Goal: Navigation & Orientation: Find specific page/section

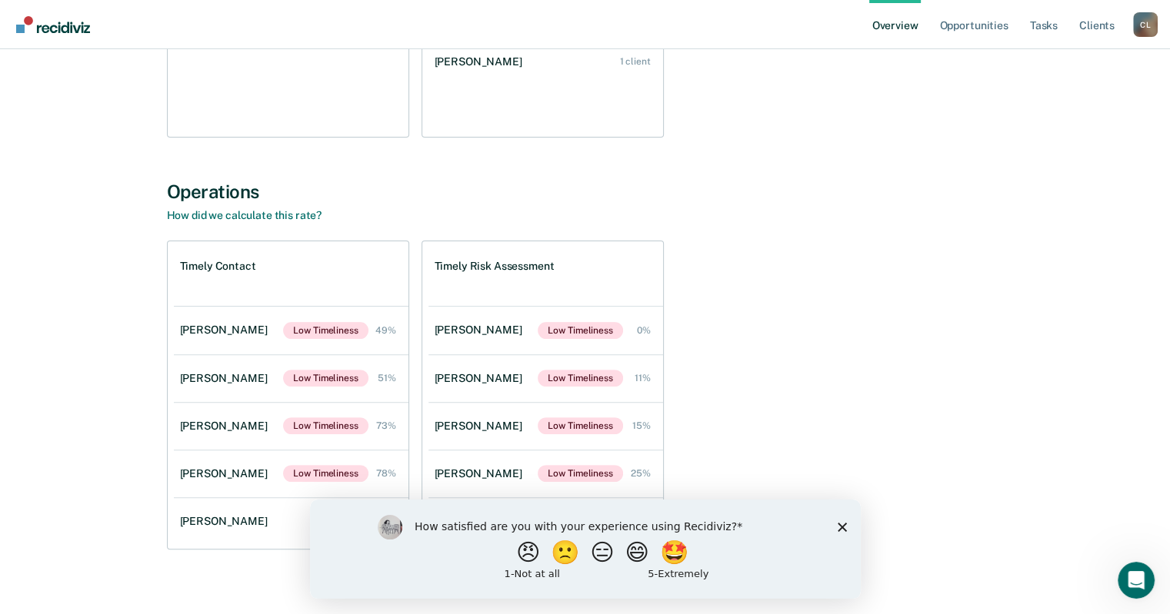
scroll to position [413, 0]
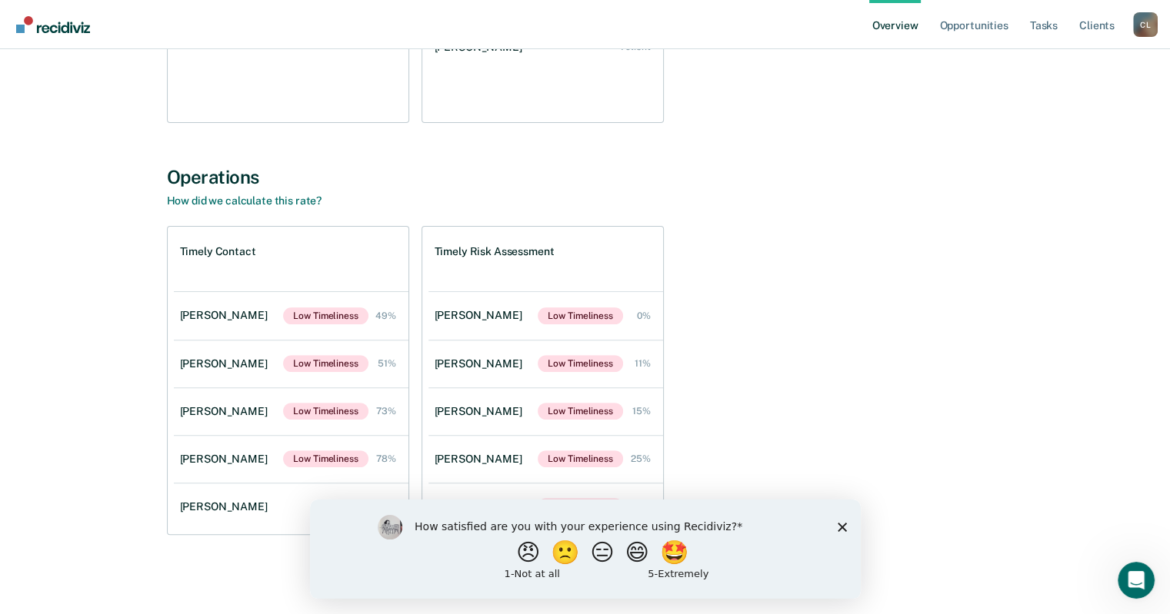
click at [847, 541] on div "How satisfied are you with your experience using Recidiviz? 😠 🙁 😑 😄 🤩 1 - Not a…" at bounding box center [584, 548] width 551 height 99
click at [841, 531] on icon "Close survey" at bounding box center [841, 526] width 9 height 9
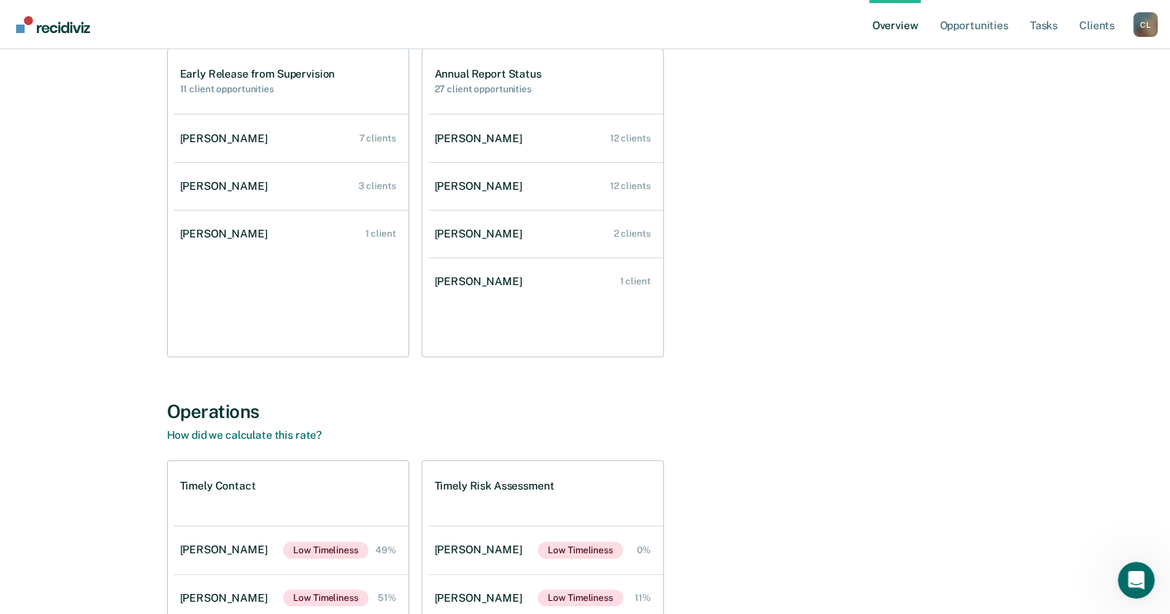
scroll to position [0, 0]
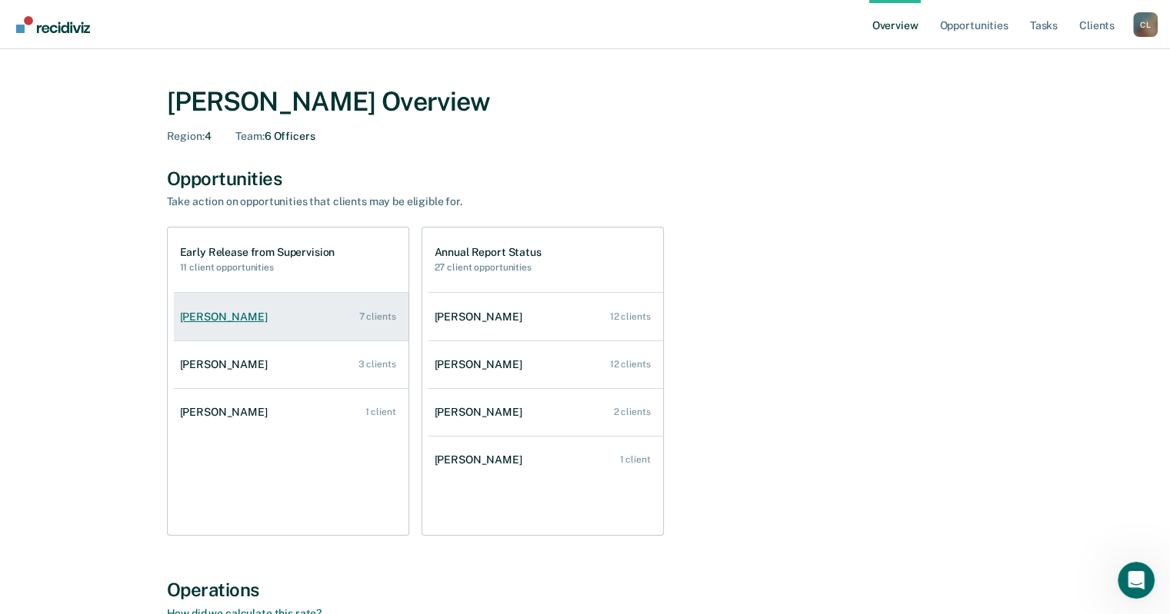
click at [213, 322] on div "[PERSON_NAME]" at bounding box center [227, 317] width 94 height 13
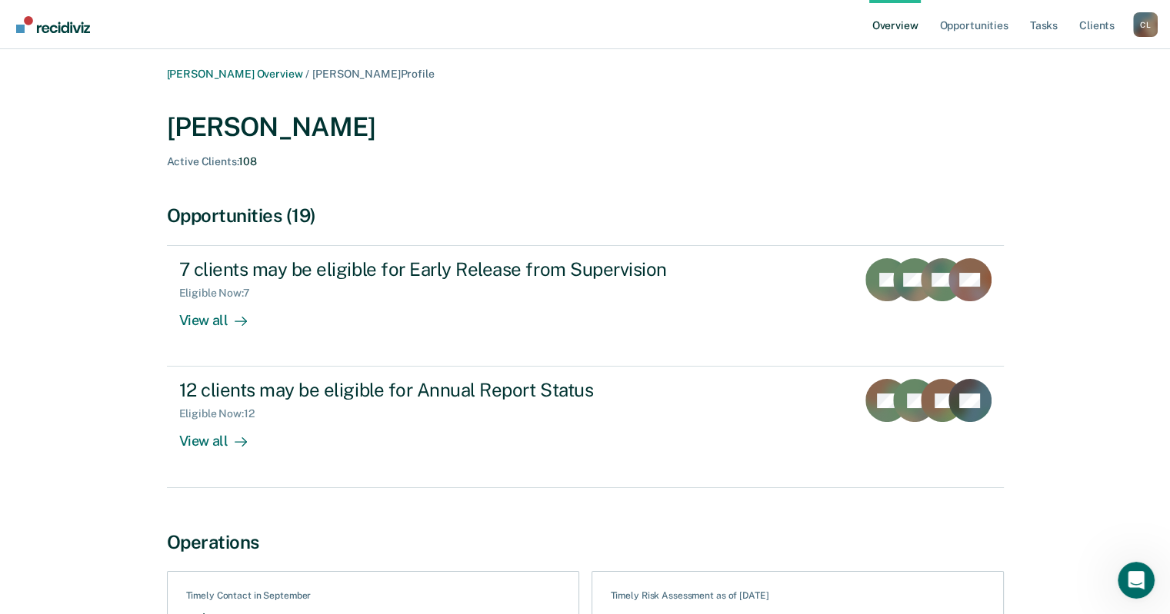
click at [48, 38] on link "Go to Recidiviz Home" at bounding box center [53, 24] width 82 height 48
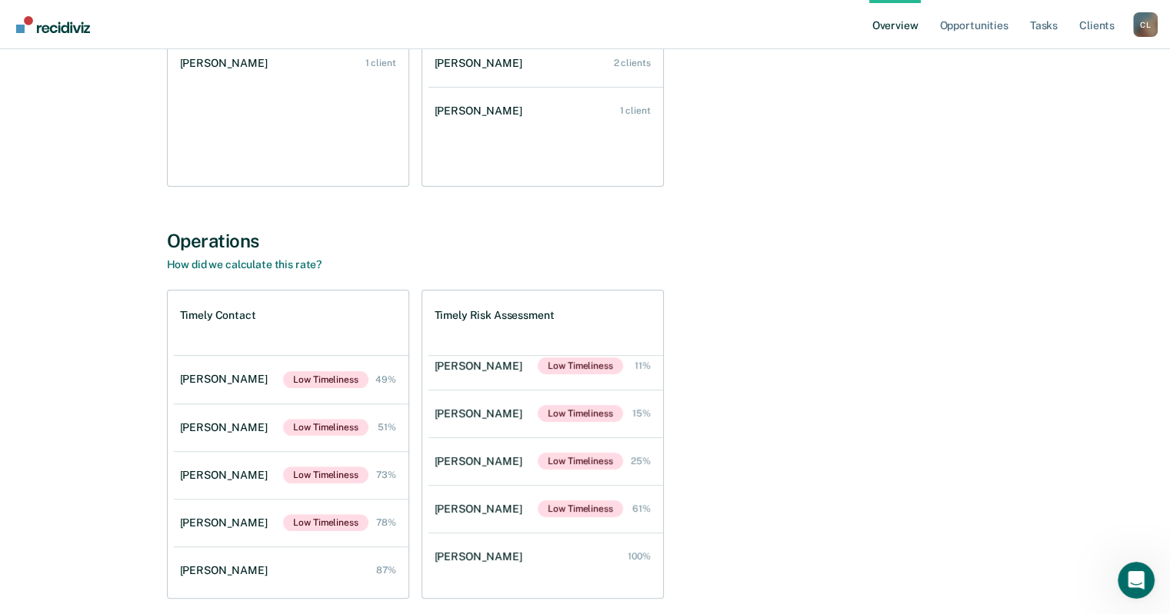
scroll to position [413, 0]
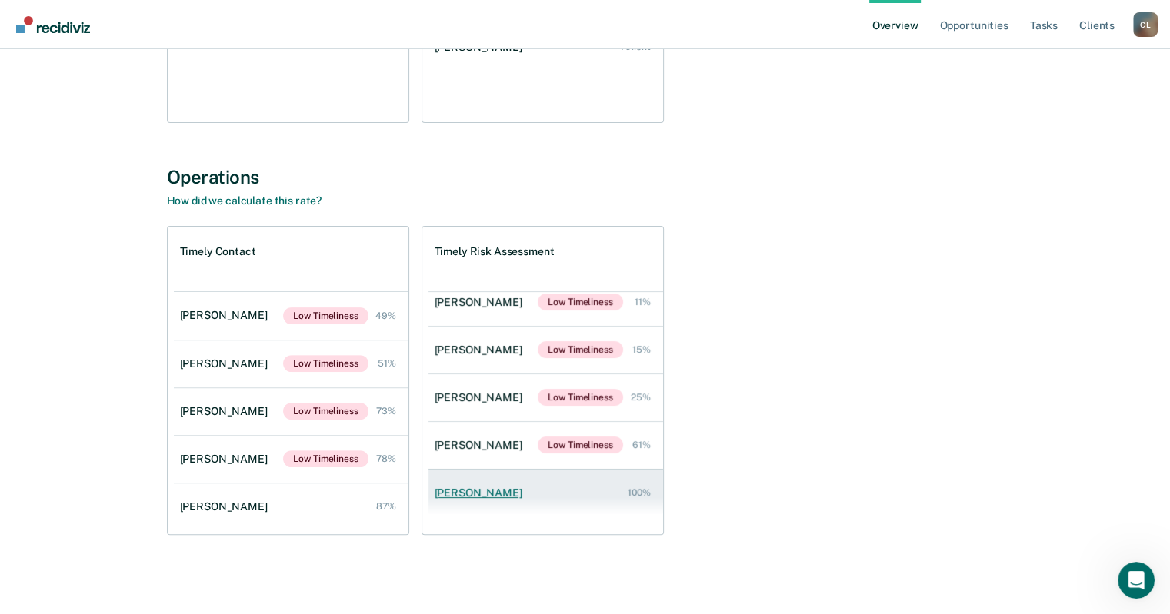
click at [611, 477] on link "[PERSON_NAME] 100%" at bounding box center [545, 493] width 235 height 44
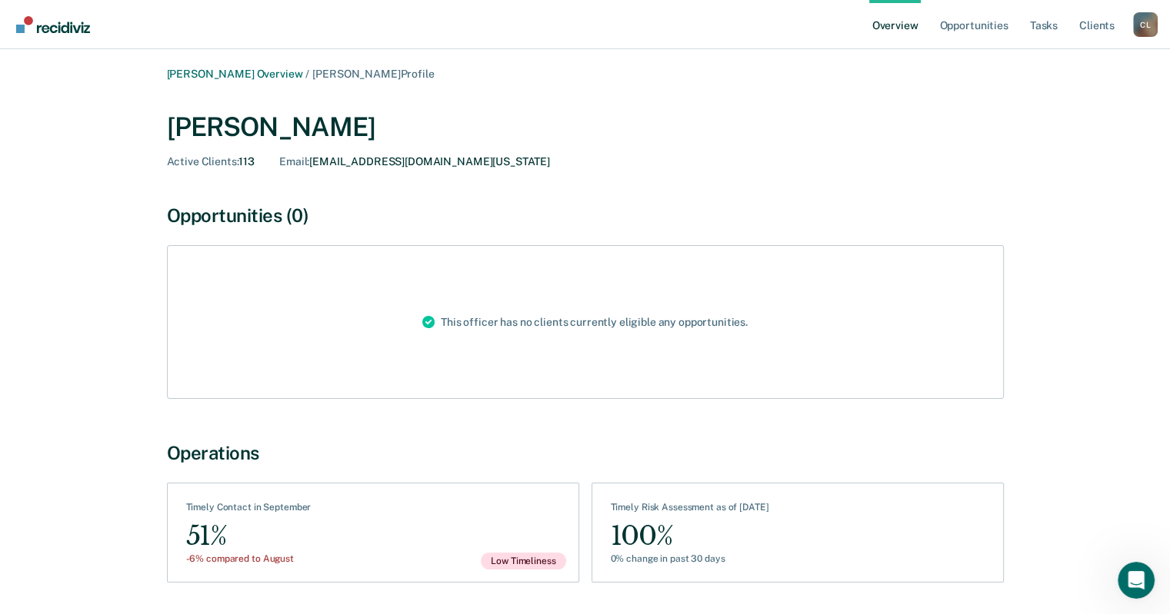
click at [43, 32] on img "Go to Recidiviz Home" at bounding box center [53, 24] width 74 height 17
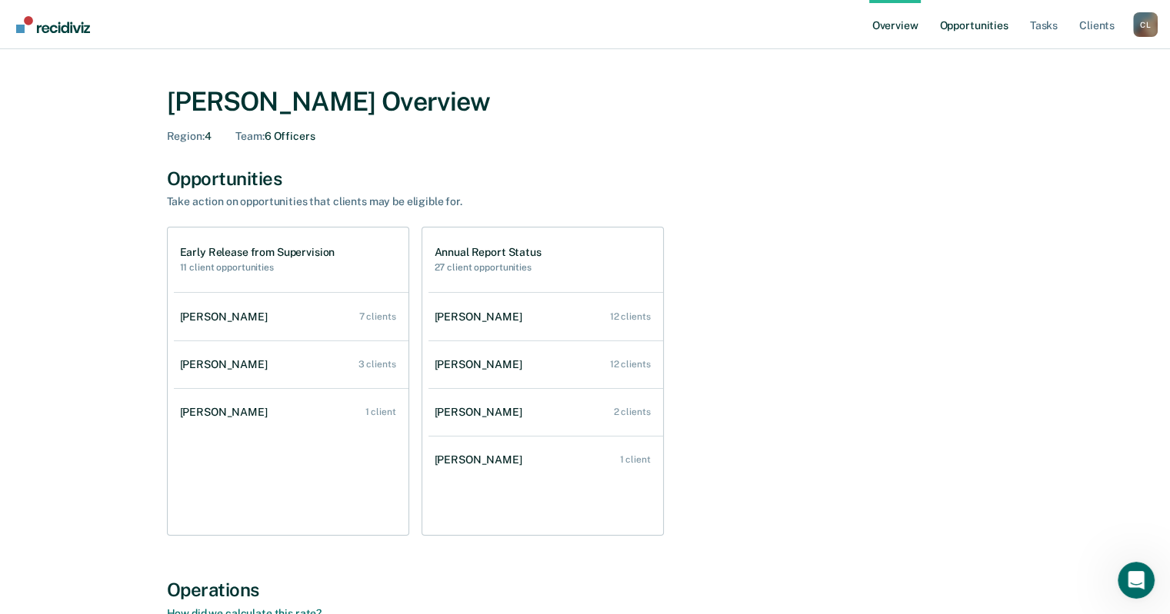
click at [988, 30] on link "Opportunities" at bounding box center [973, 24] width 75 height 49
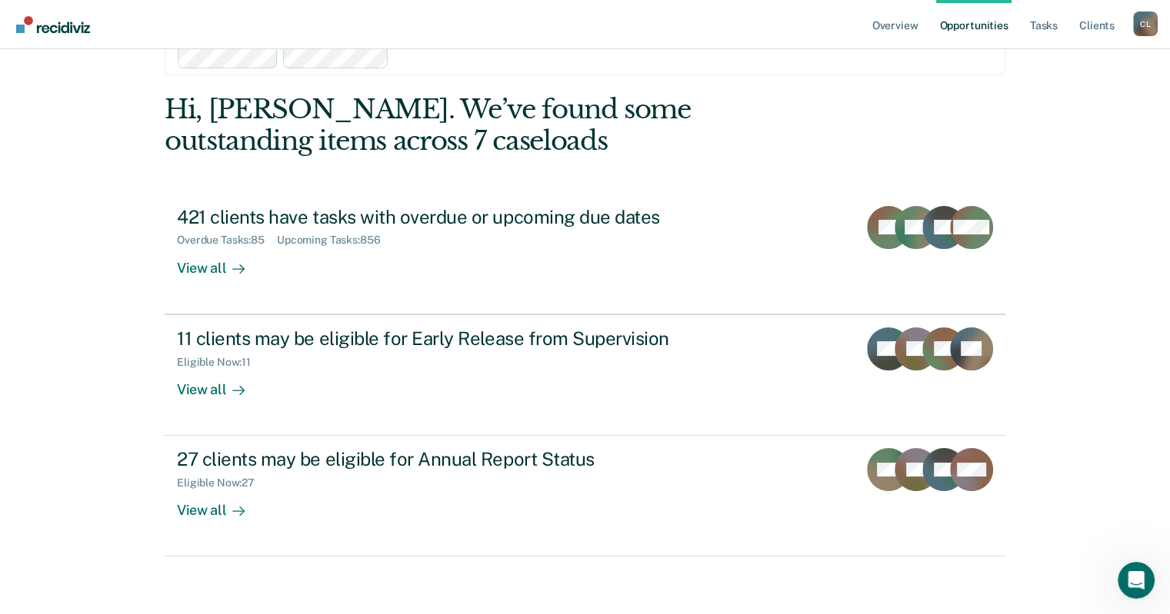
scroll to position [68, 0]
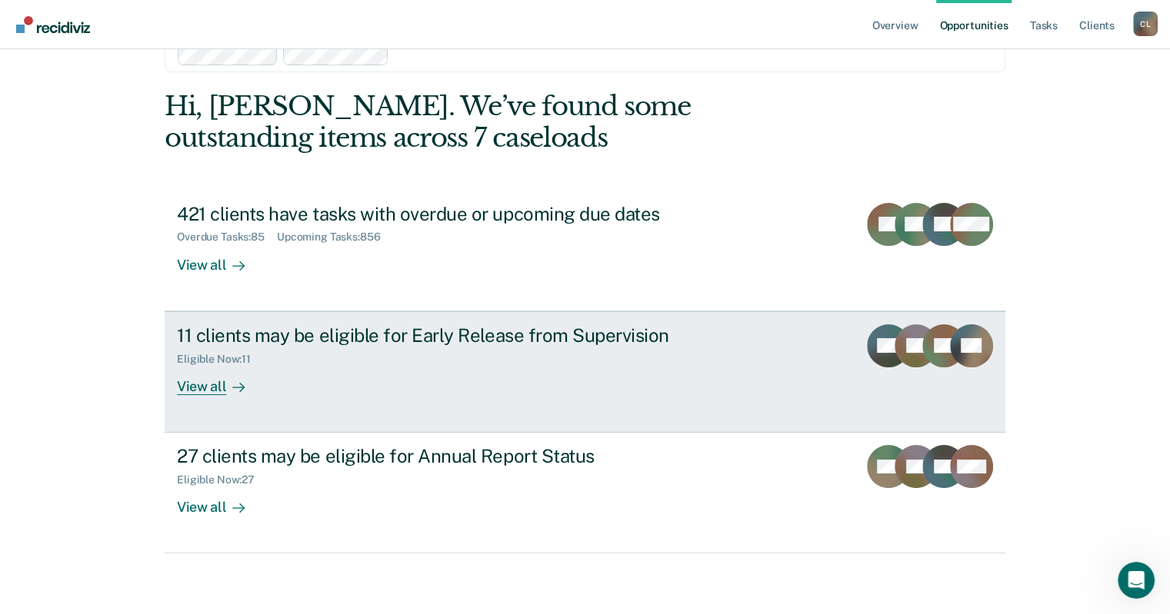
click at [613, 353] on div "Eligible Now : 11" at bounding box center [447, 356] width 540 height 19
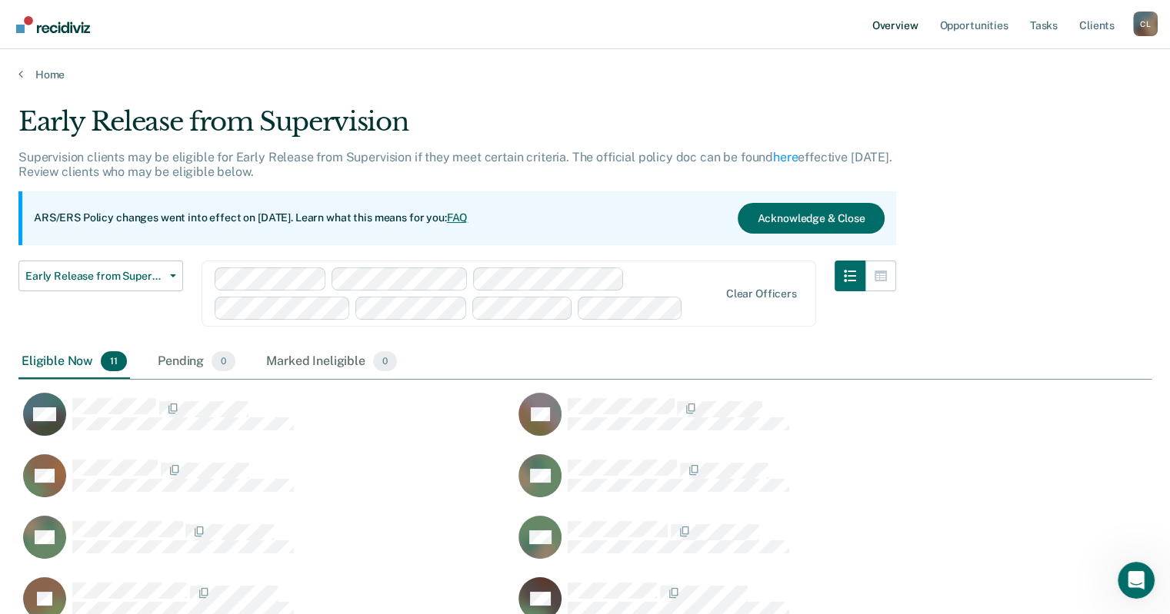
click at [902, 29] on link "Overview" at bounding box center [895, 24] width 52 height 49
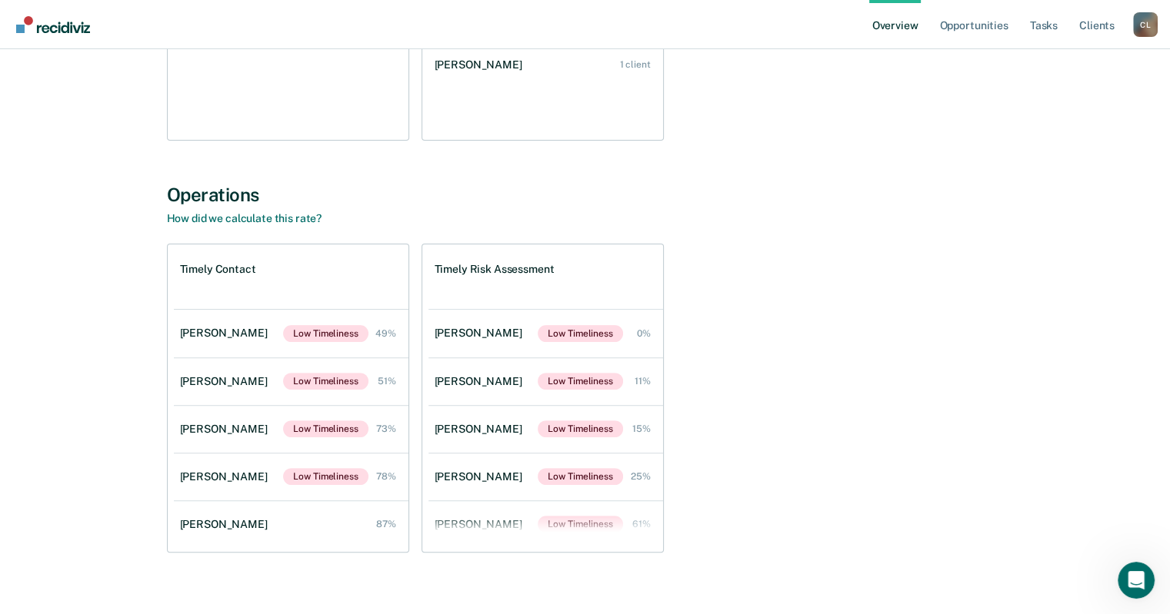
scroll to position [413, 0]
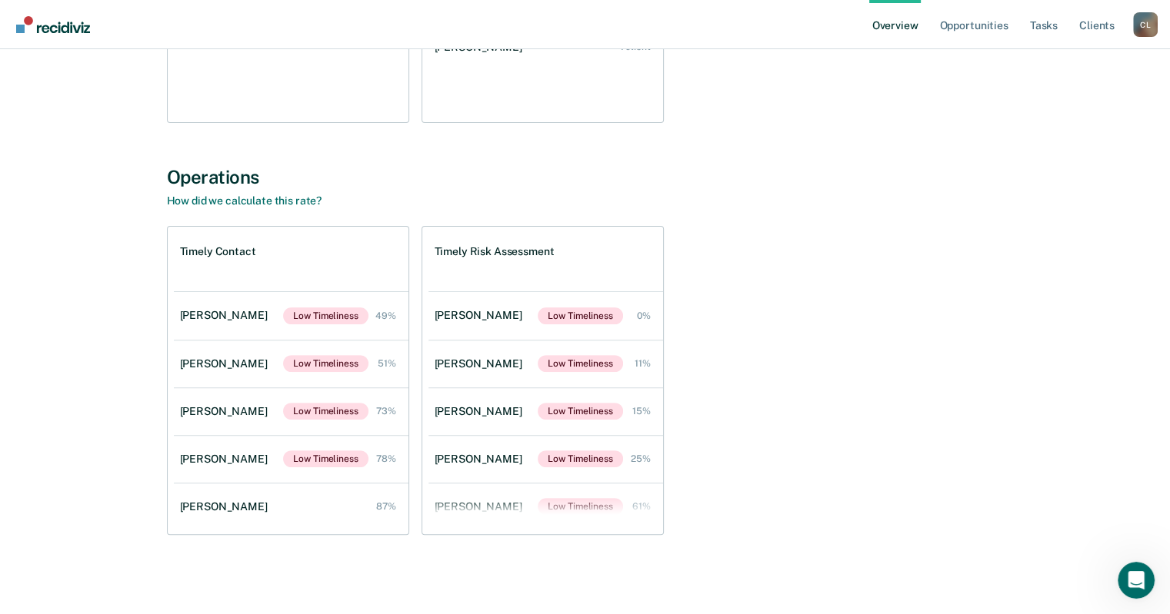
click at [889, 194] on div "Operations How did we calculate this rate?" at bounding box center [585, 187] width 837 height 42
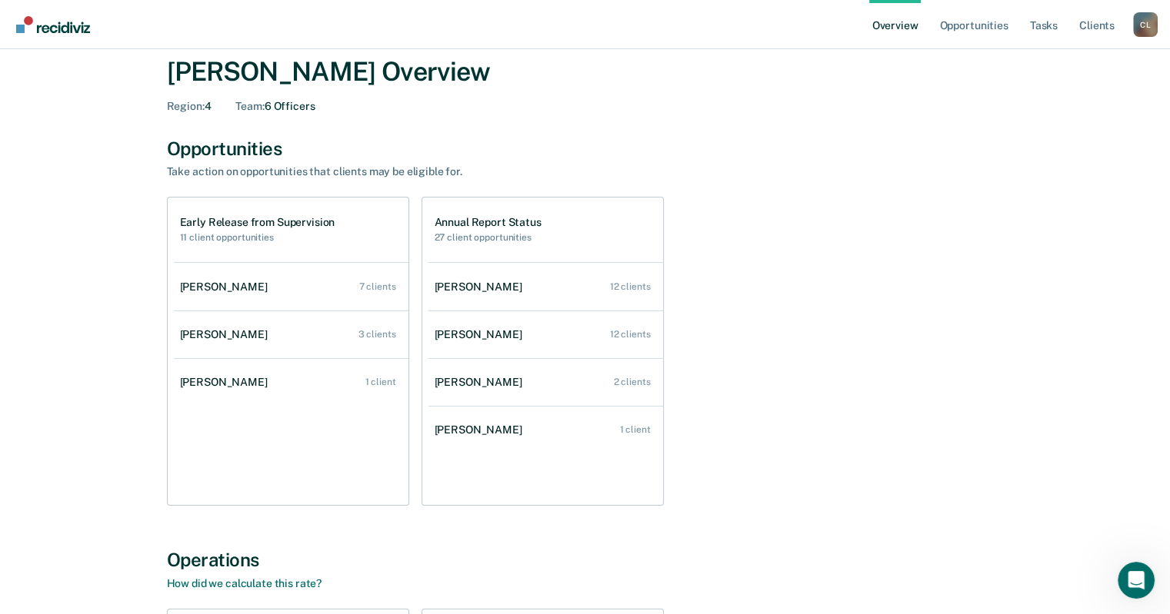
scroll to position [0, 0]
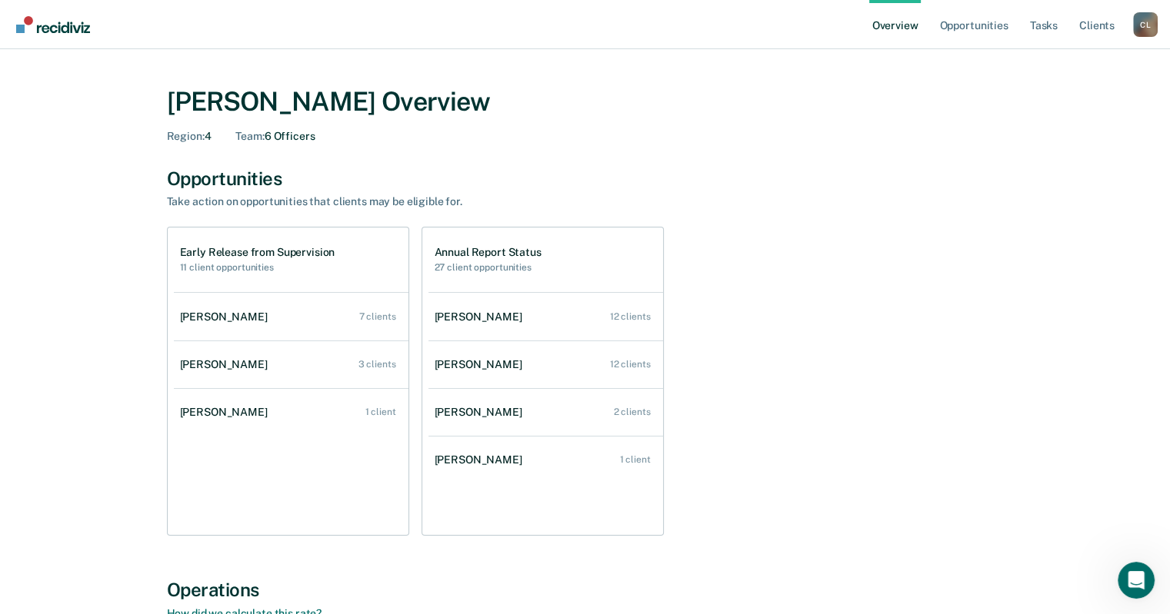
click at [288, 143] on div "[PERSON_NAME] Overview Region : 4 Team : 6 Officers" at bounding box center [585, 112] width 837 height 88
click at [289, 141] on div "Team : 6 Officers" at bounding box center [274, 136] width 79 height 13
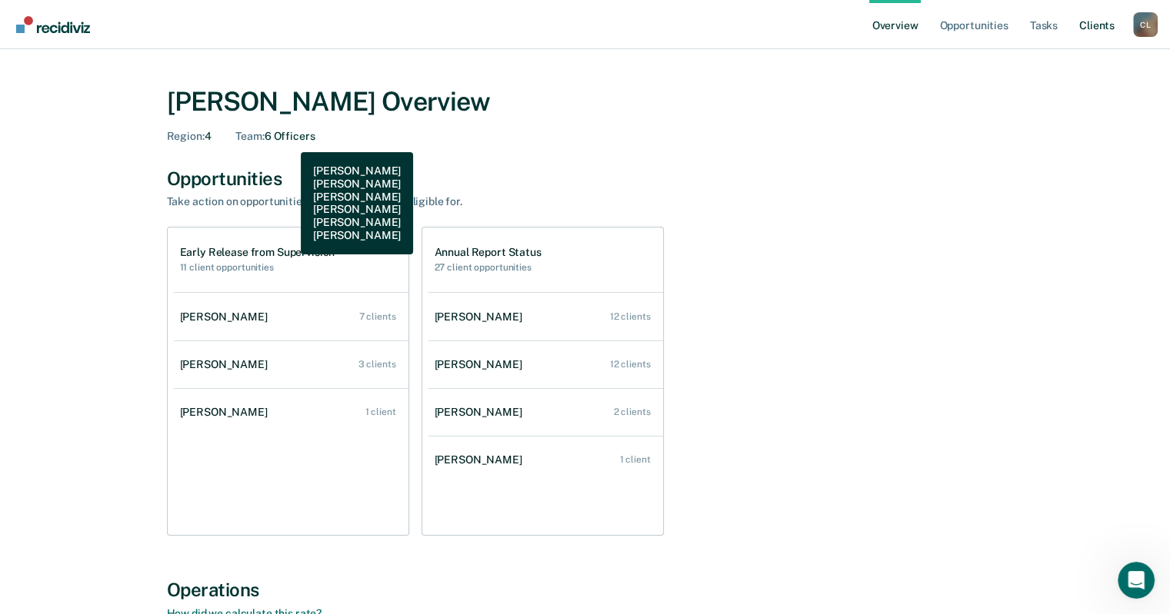
click at [1107, 26] on link "Client s" at bounding box center [1097, 24] width 42 height 49
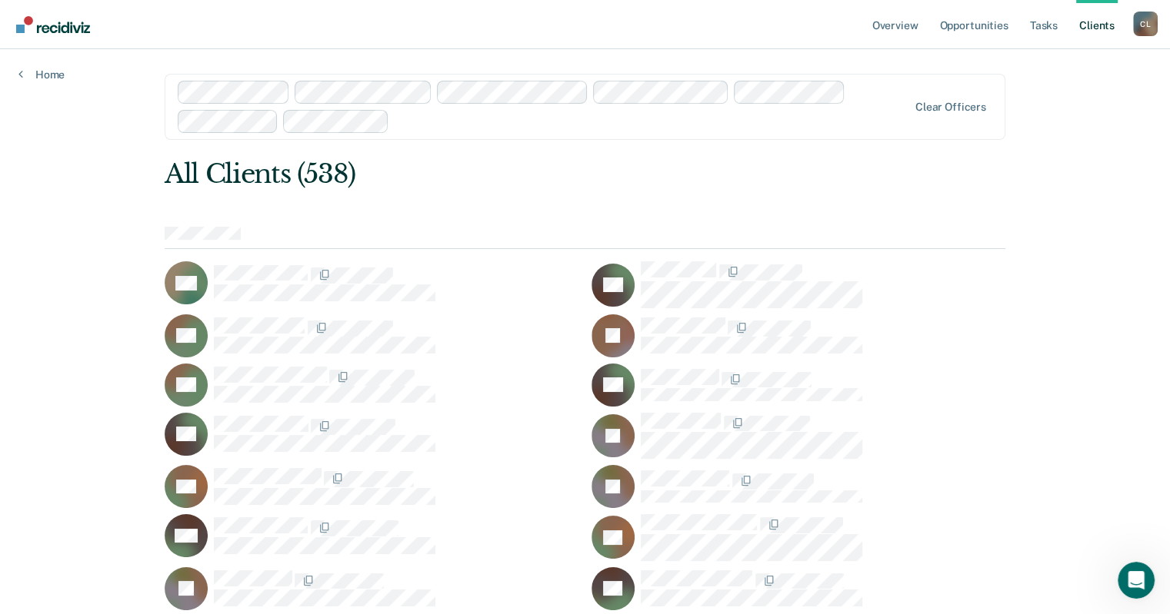
click at [1147, 26] on div "C L" at bounding box center [1145, 24] width 25 height 25
click at [42, 75] on link "Home" at bounding box center [41, 75] width 46 height 14
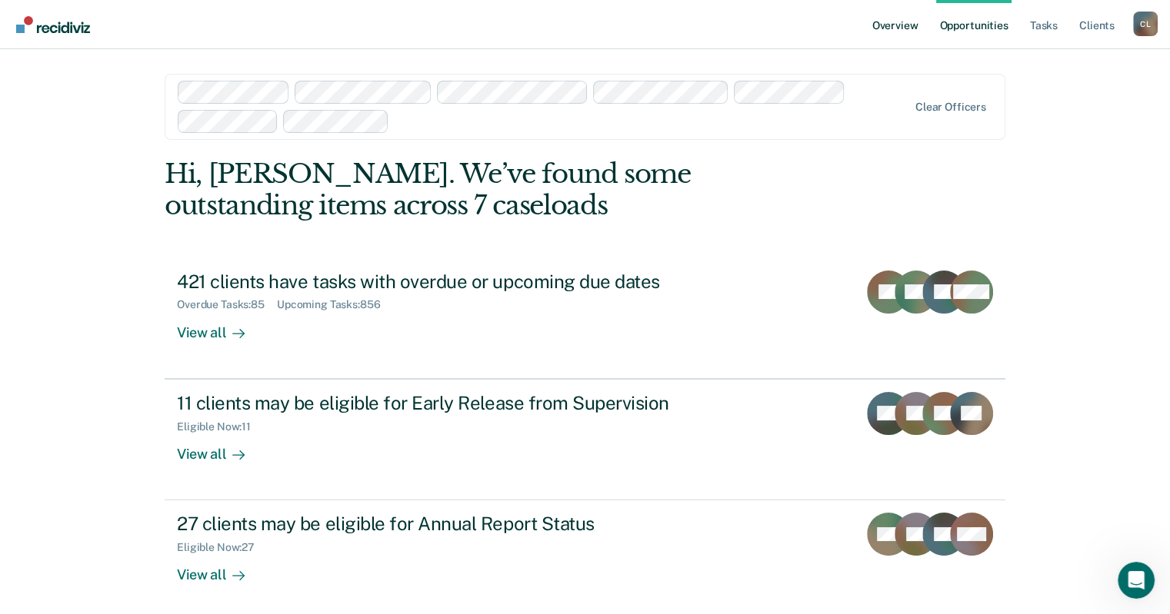
click at [896, 31] on link "Overview" at bounding box center [895, 24] width 52 height 49
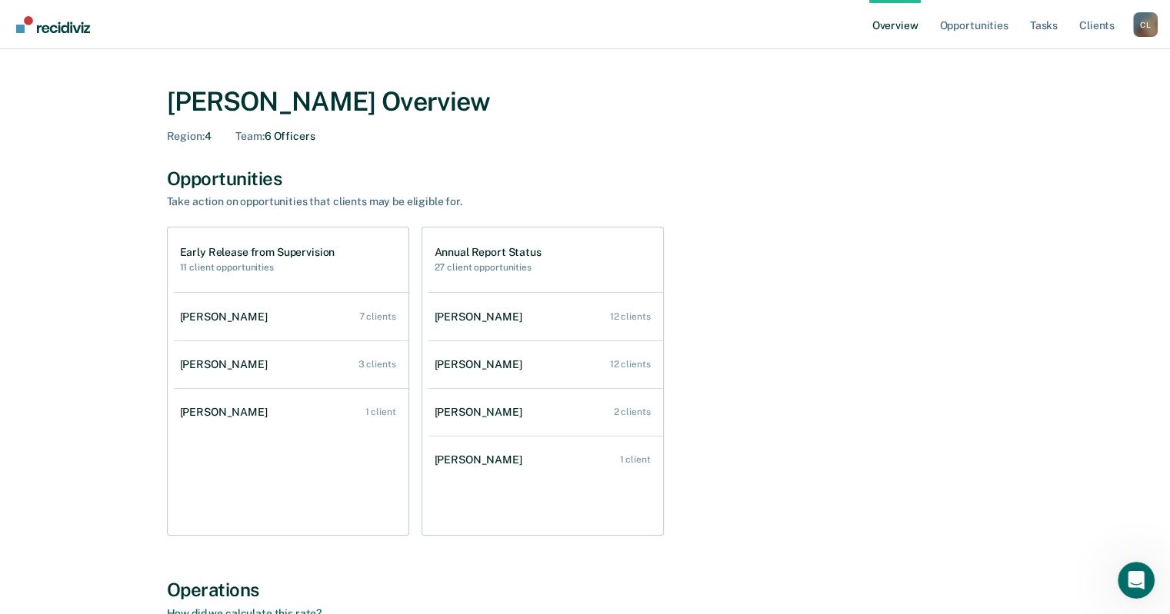
click at [292, 140] on div "Team : 6 Officers" at bounding box center [274, 136] width 79 height 13
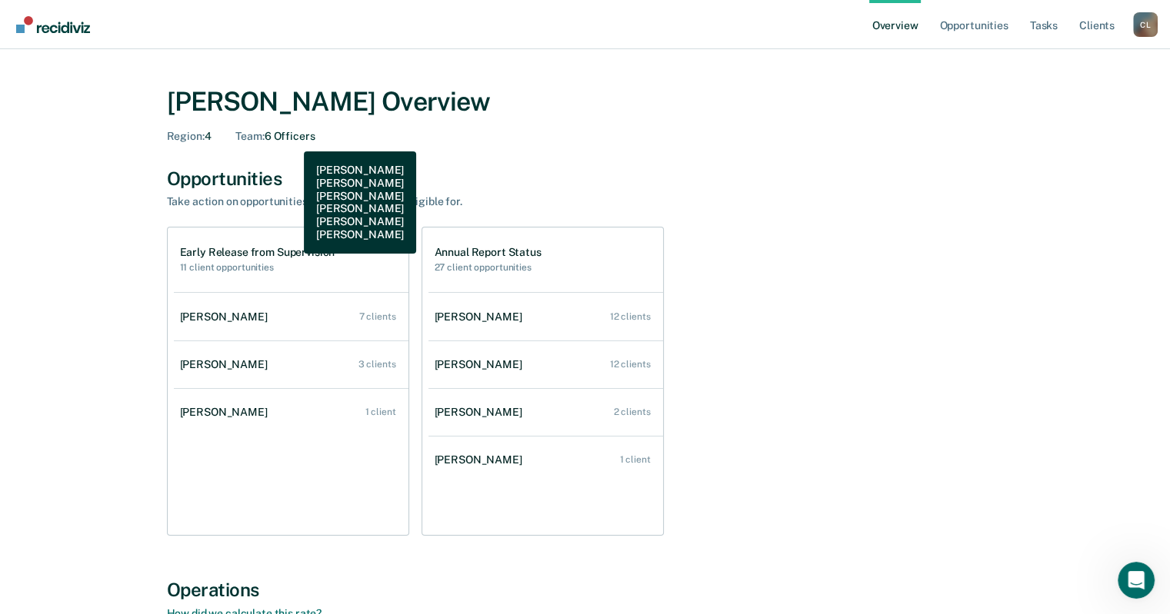
click at [68, 24] on img "Go to Recidiviz Home" at bounding box center [53, 24] width 74 height 17
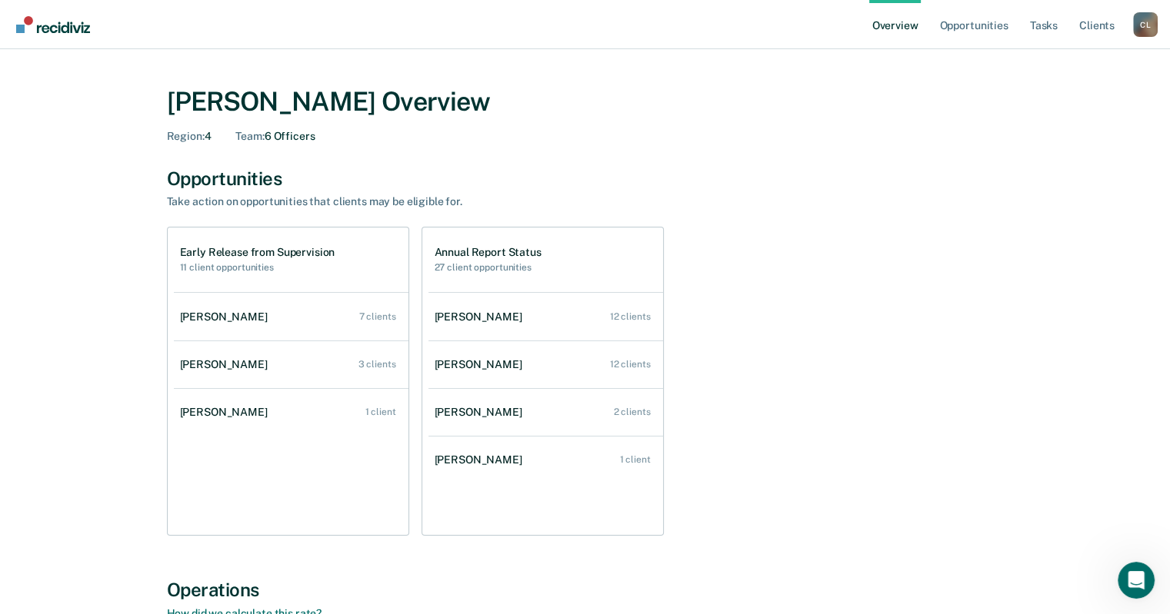
click at [57, 28] on img "Go to Recidiviz Home" at bounding box center [53, 24] width 74 height 17
click at [188, 138] on span "Region :" at bounding box center [186, 136] width 38 height 12
click at [292, 142] on div "Team : 6 Officers" at bounding box center [274, 136] width 79 height 13
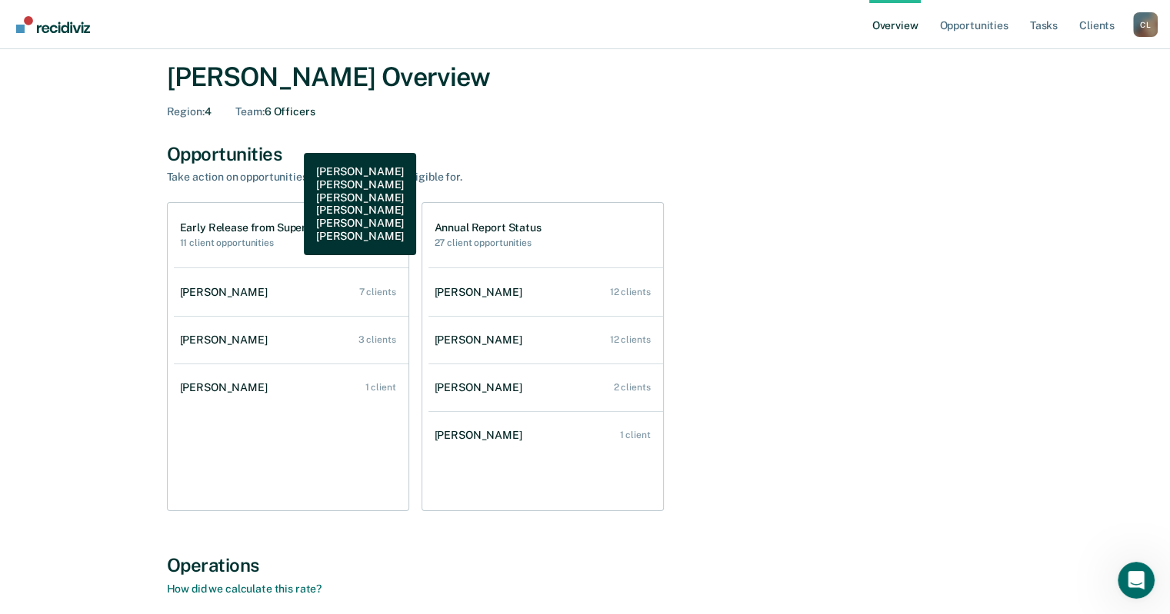
scroll to position [28, 0]
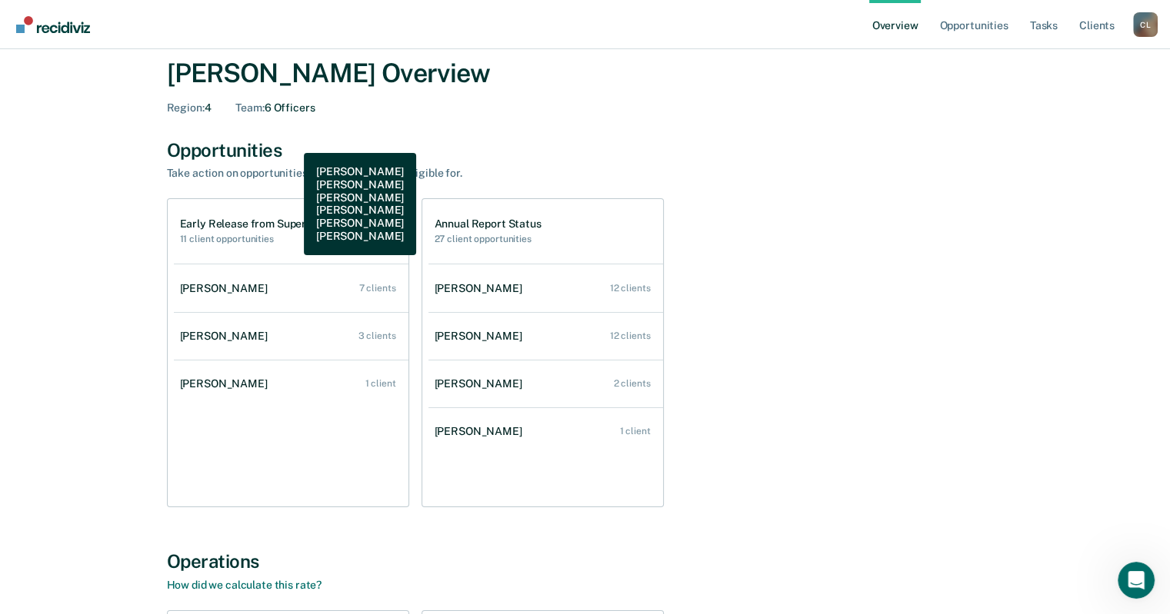
click at [1067, 425] on div "[PERSON_NAME] Overview Region : 4 Team : 6 Officers Opportunities Take action o…" at bounding box center [584, 494] width 1133 height 911
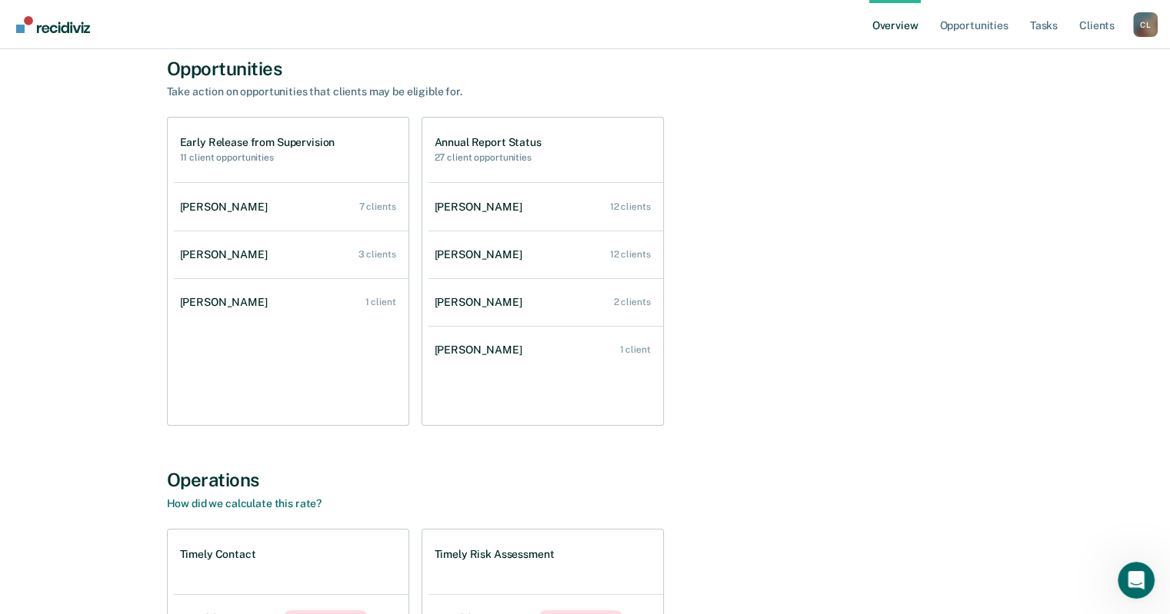
scroll to position [0, 0]
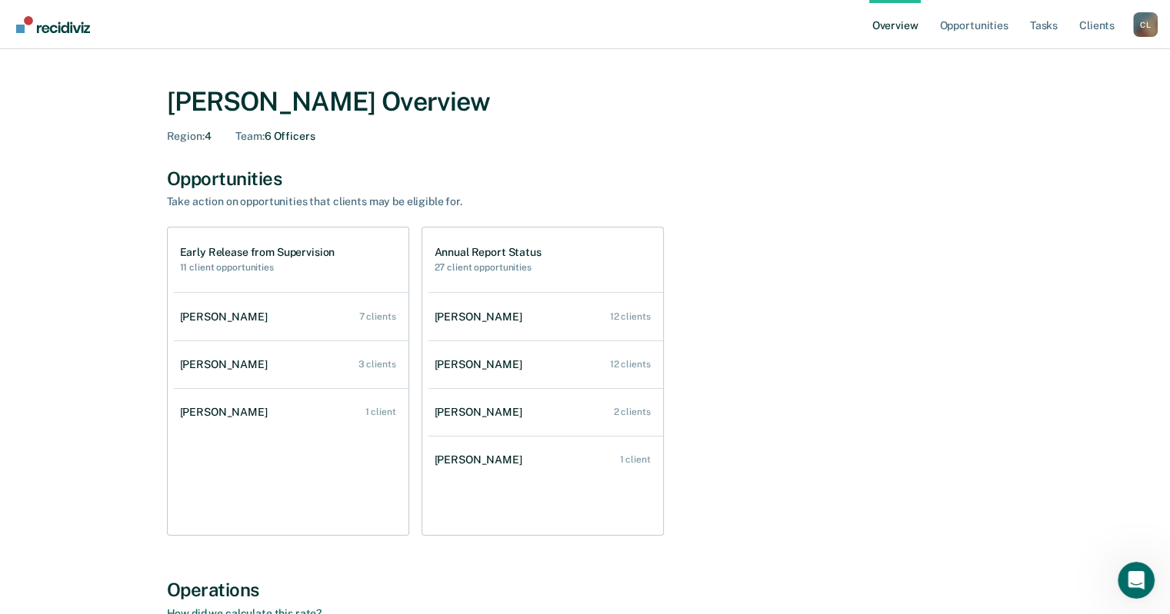
click at [1155, 28] on div "C L" at bounding box center [1145, 24] width 25 height 25
click at [1070, 67] on link "Profile" at bounding box center [1083, 61] width 124 height 13
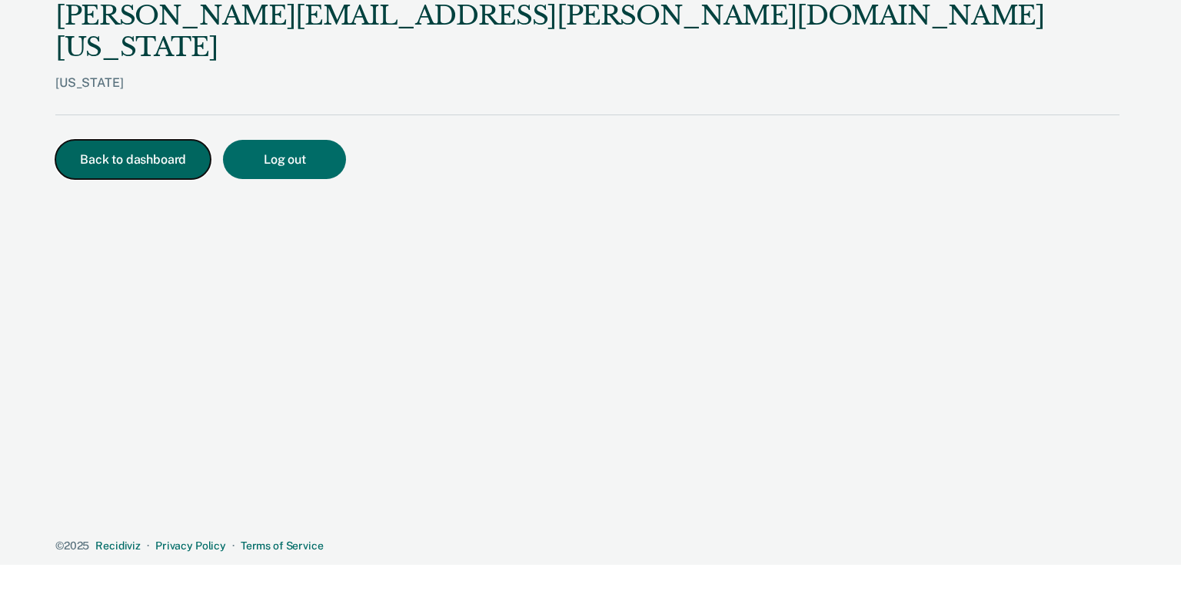
click at [92, 140] on button "Back to dashboard" at bounding box center [132, 159] width 155 height 39
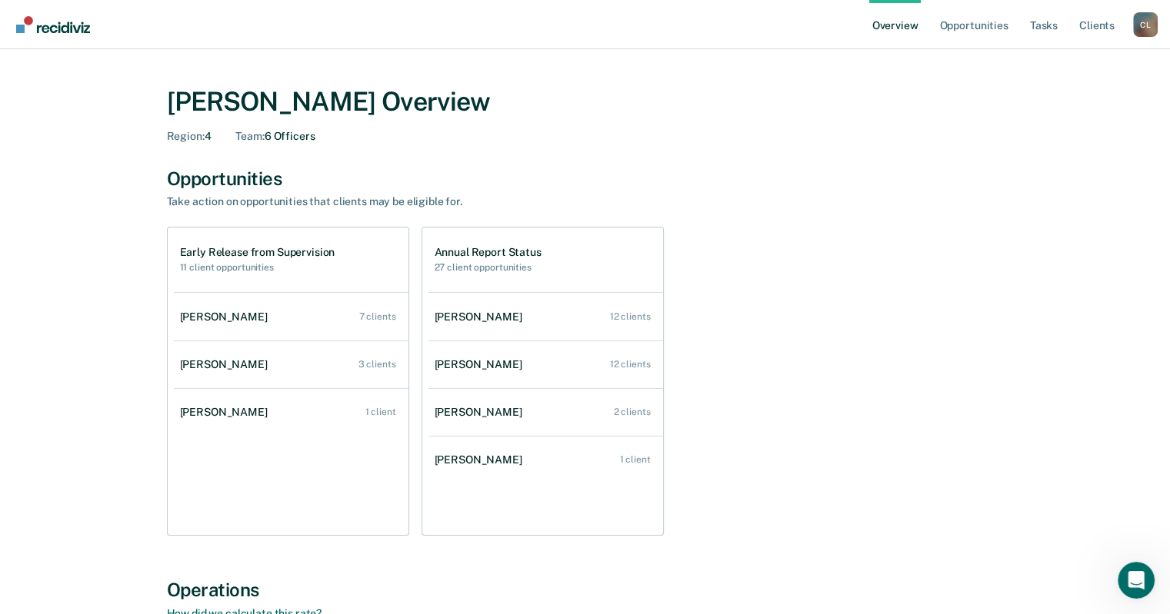
click at [1141, 33] on div "C L" at bounding box center [1145, 24] width 25 height 25
click at [1102, 277] on div "[PERSON_NAME] Overview Region : 4 Team : 6 Officers Opportunities Take action o…" at bounding box center [584, 523] width 1133 height 911
click at [987, 35] on link "Opportunities" at bounding box center [973, 24] width 75 height 49
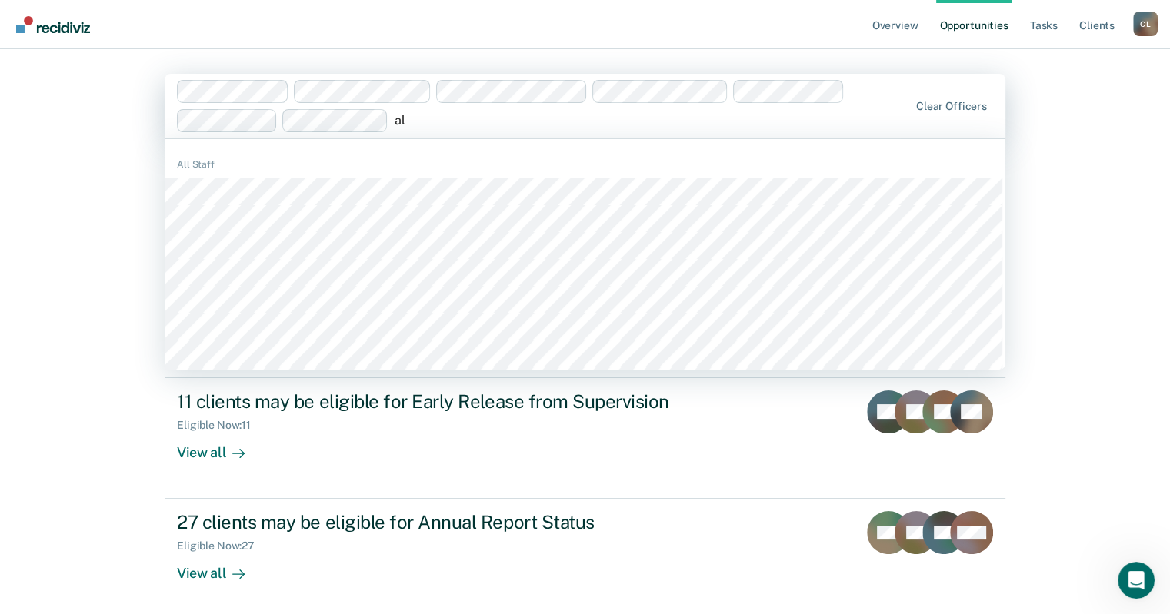
type input "a"
type input "lev"
type input "joy"
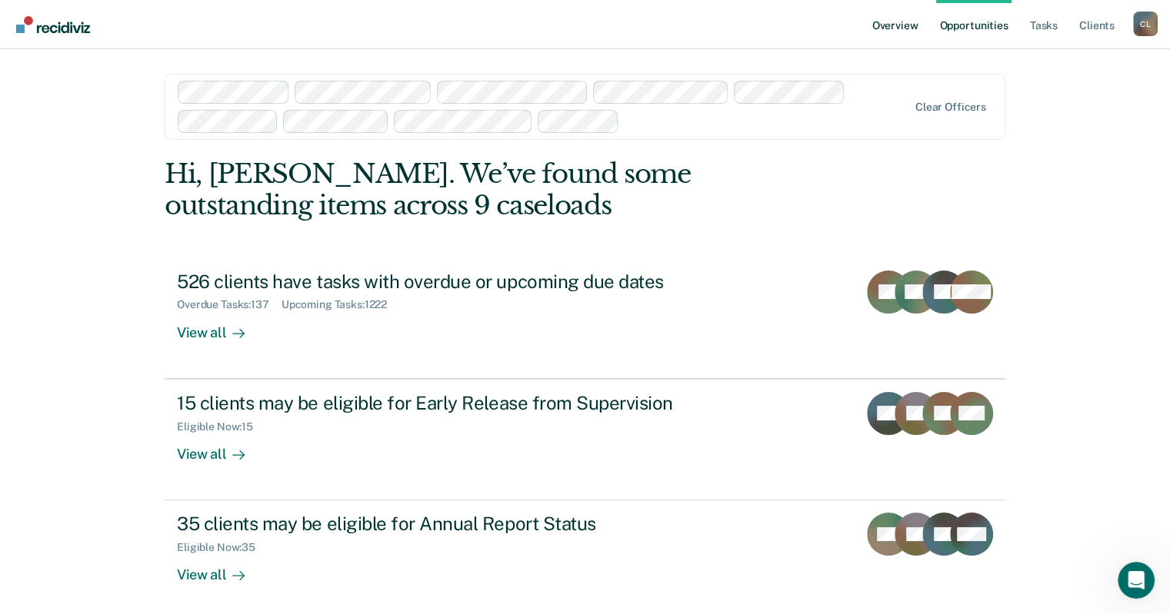
click at [901, 31] on link "Overview" at bounding box center [895, 24] width 52 height 49
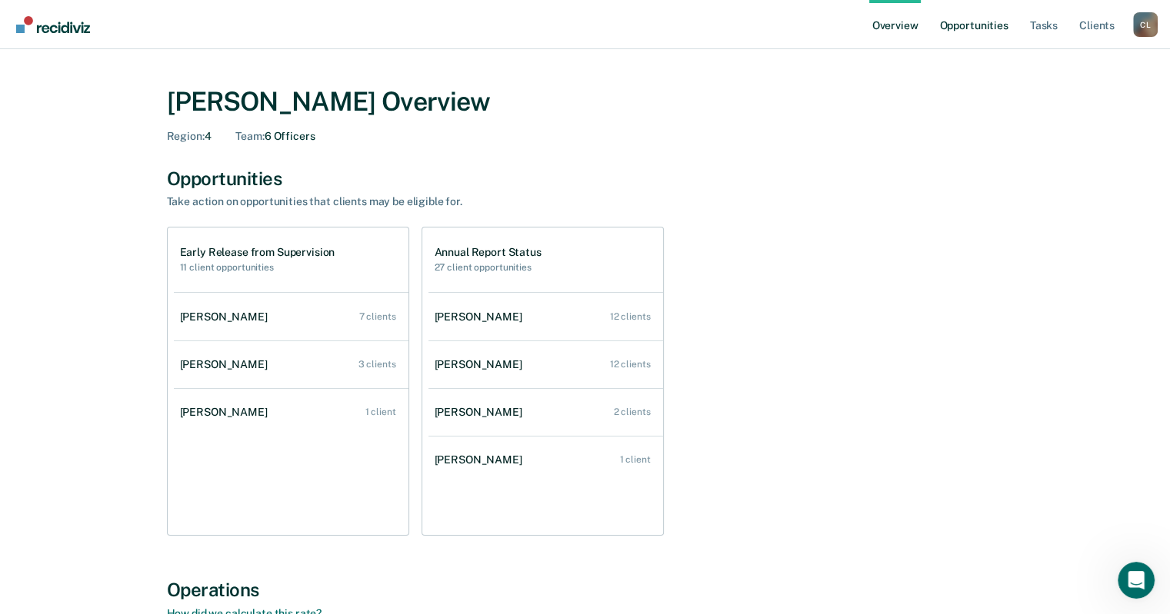
click at [977, 31] on link "Opportunities" at bounding box center [973, 24] width 75 height 49
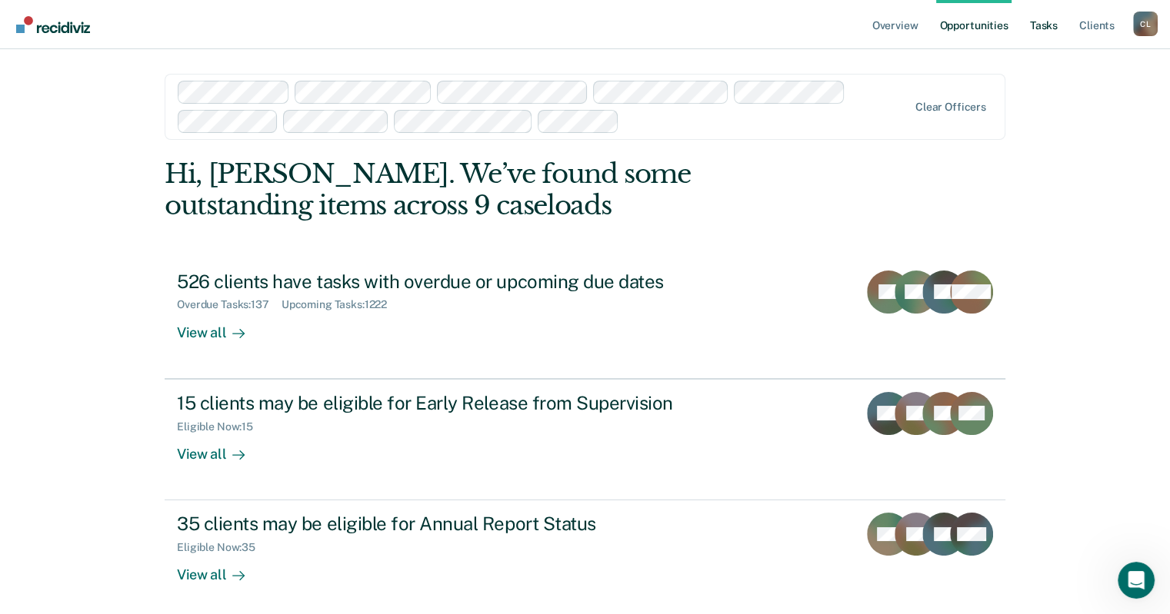
click at [1049, 28] on link "Tasks" at bounding box center [1044, 24] width 34 height 49
